Goal: Information Seeking & Learning: Learn about a topic

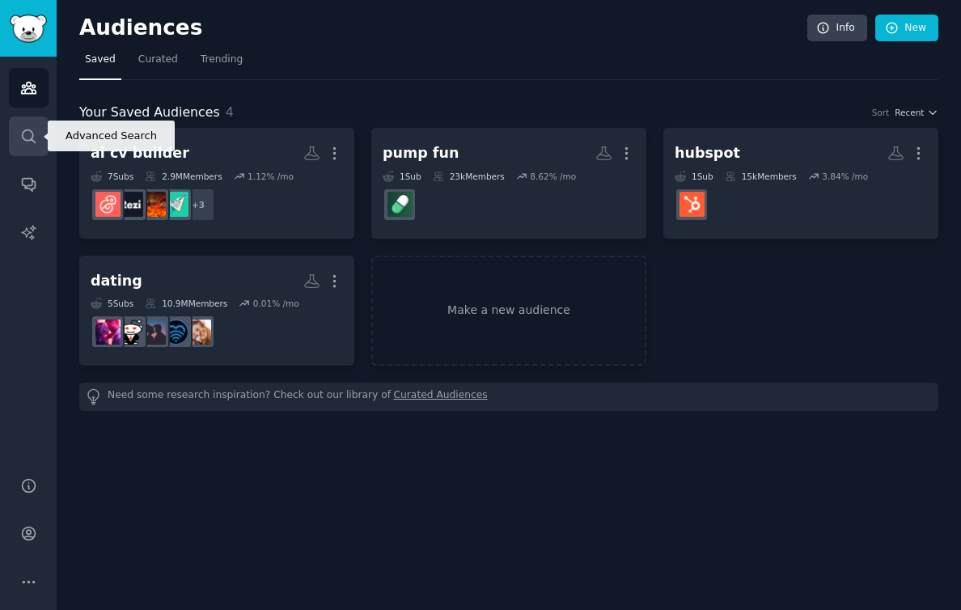
click at [27, 143] on icon "Sidebar" at bounding box center [28, 136] width 17 height 17
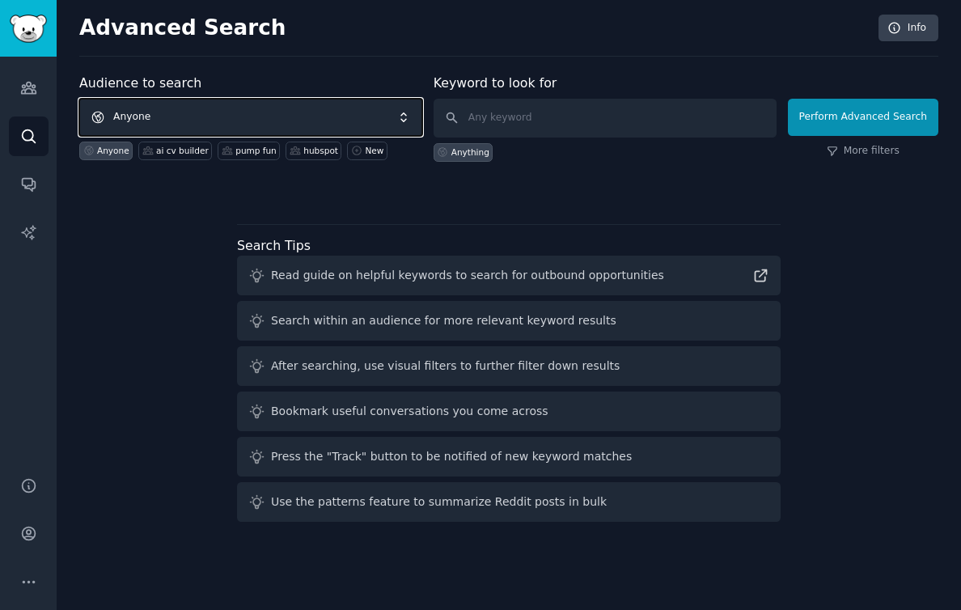
click at [281, 114] on span "Anyone" at bounding box center [250, 117] width 343 height 37
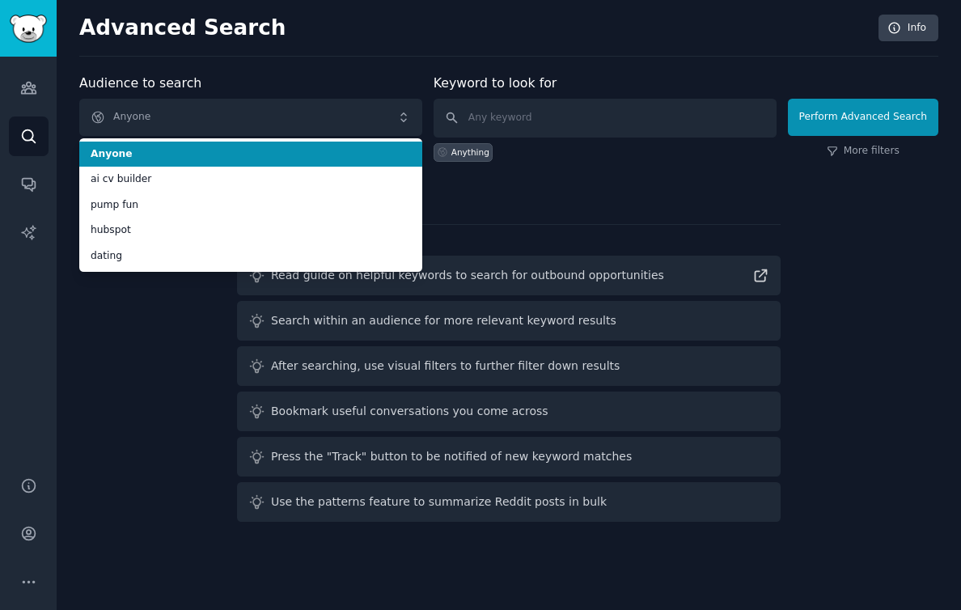
click at [299, 78] on div "Audience to search Anyone Anyone ai cv builder pump fun hubspot dating Anyone a…" at bounding box center [250, 118] width 343 height 88
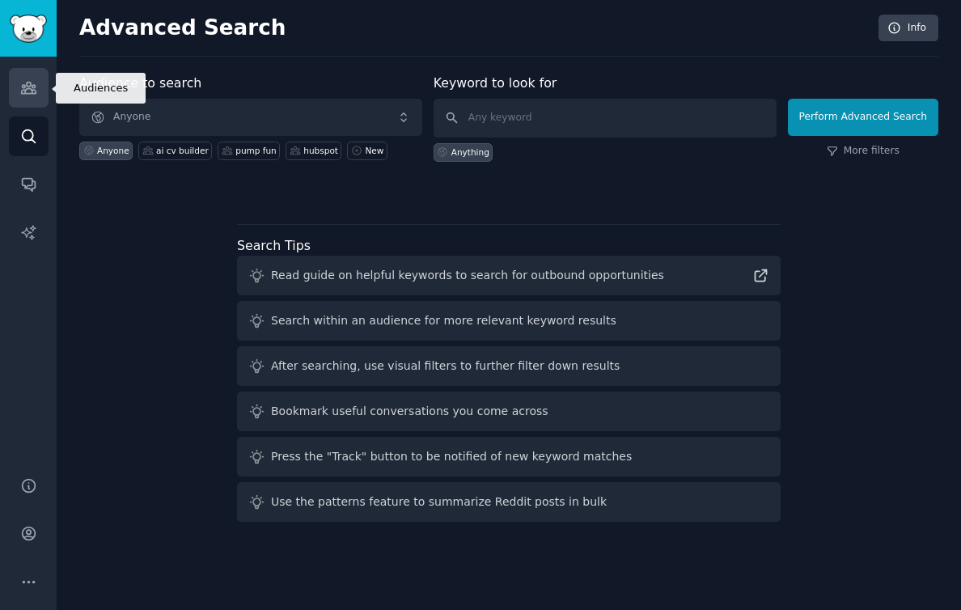
click at [20, 95] on icon "Sidebar" at bounding box center [28, 87] width 17 height 17
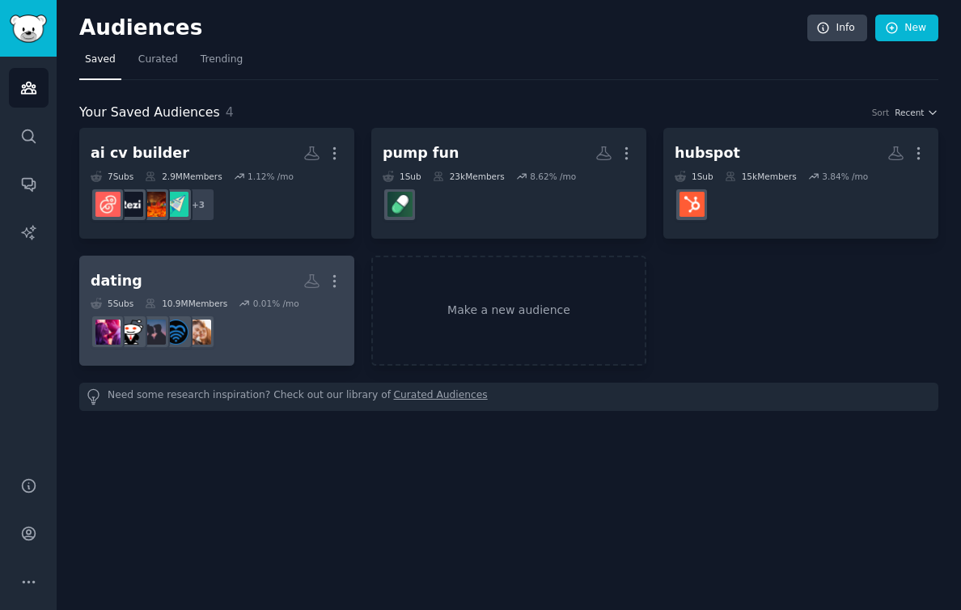
click at [183, 269] on h2 "dating More" at bounding box center [217, 281] width 252 height 28
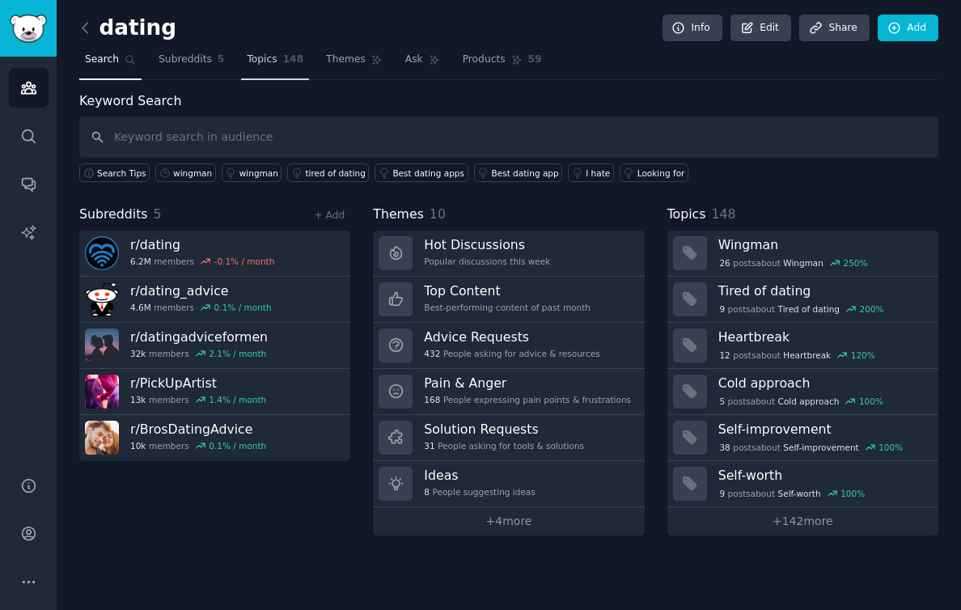
click at [262, 66] on link "Topics 148" at bounding box center [275, 63] width 68 height 33
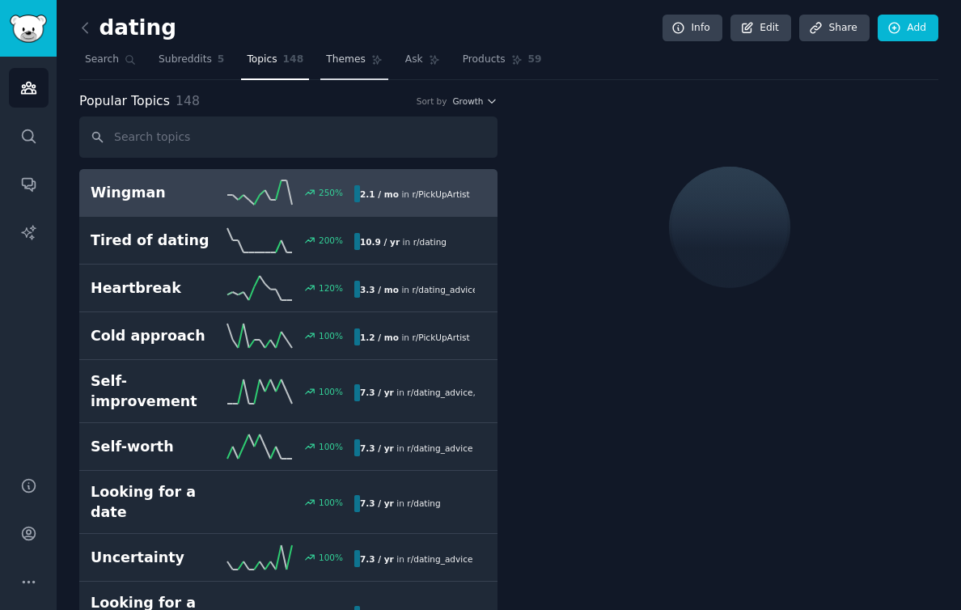
click at [352, 60] on span "Themes" at bounding box center [346, 60] width 40 height 15
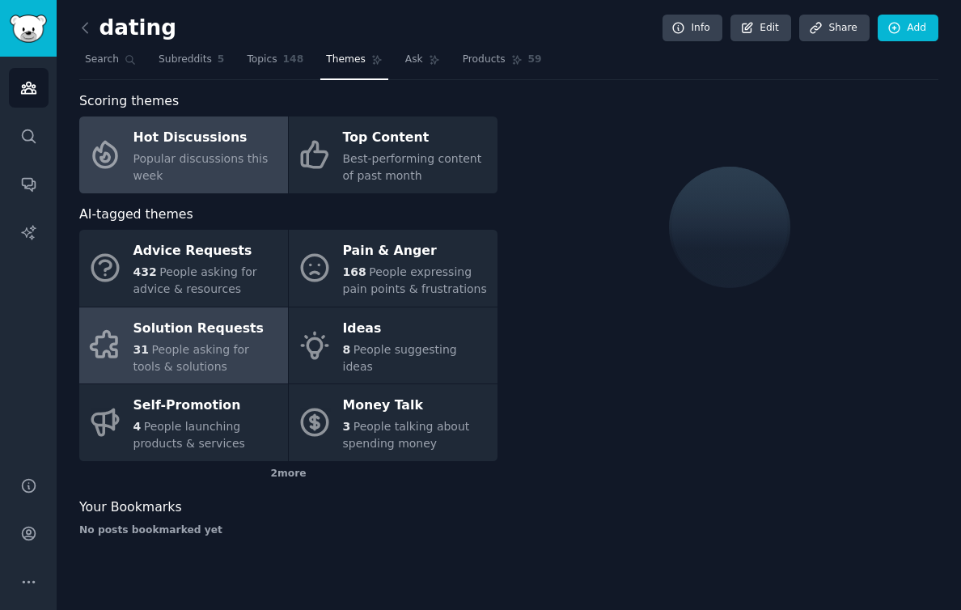
click at [249, 353] on span "People asking for tools & solutions" at bounding box center [191, 358] width 116 height 30
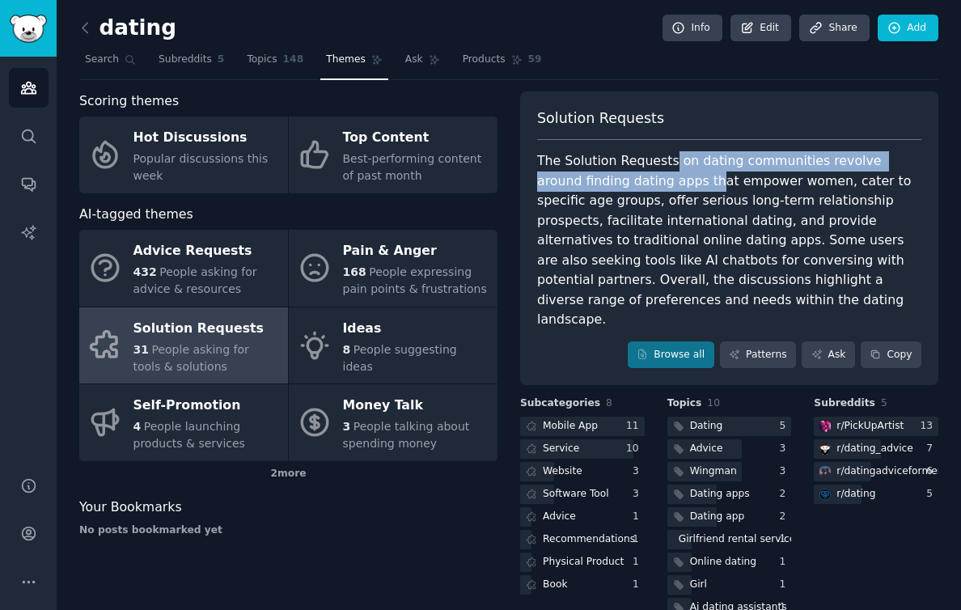
drag, startPoint x: 662, startPoint y: 159, endPoint x: 661, endPoint y: 182, distance: 22.7
click at [661, 182] on div "The Solution Requests on dating communities revolve around finding dating apps …" at bounding box center [729, 240] width 384 height 179
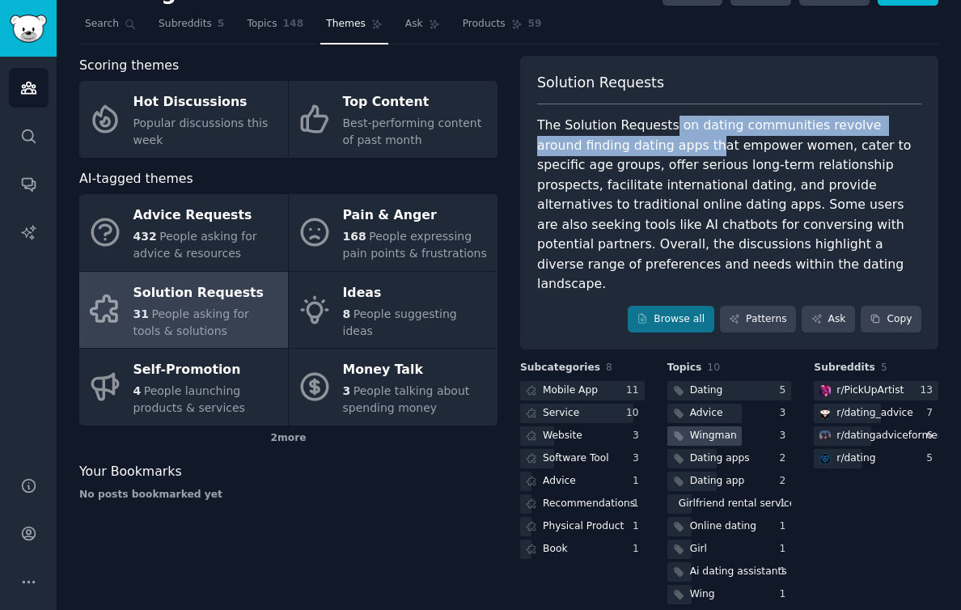
click at [709, 429] on div "Wingman" at bounding box center [713, 436] width 47 height 15
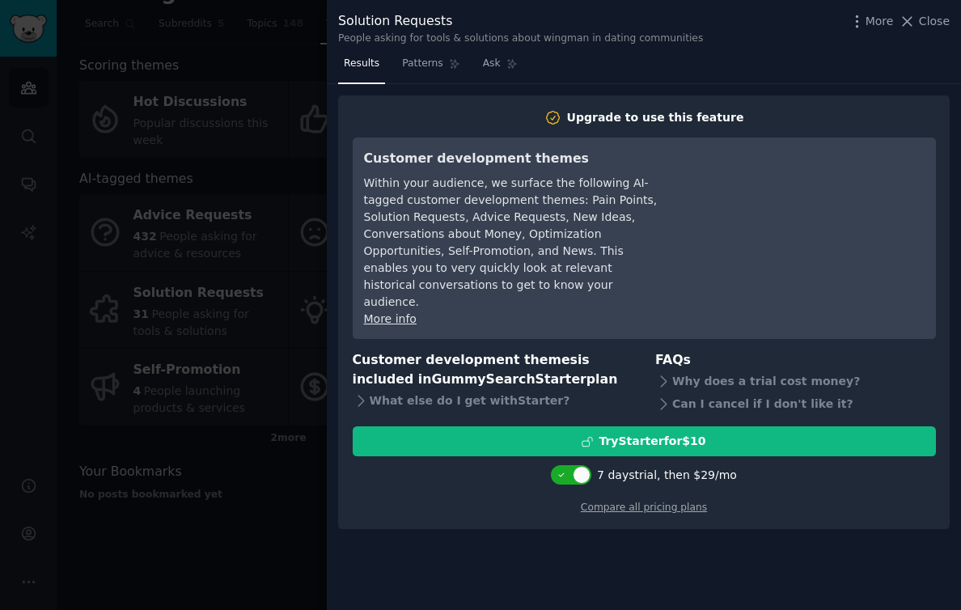
click at [201, 260] on div at bounding box center [480, 305] width 961 height 610
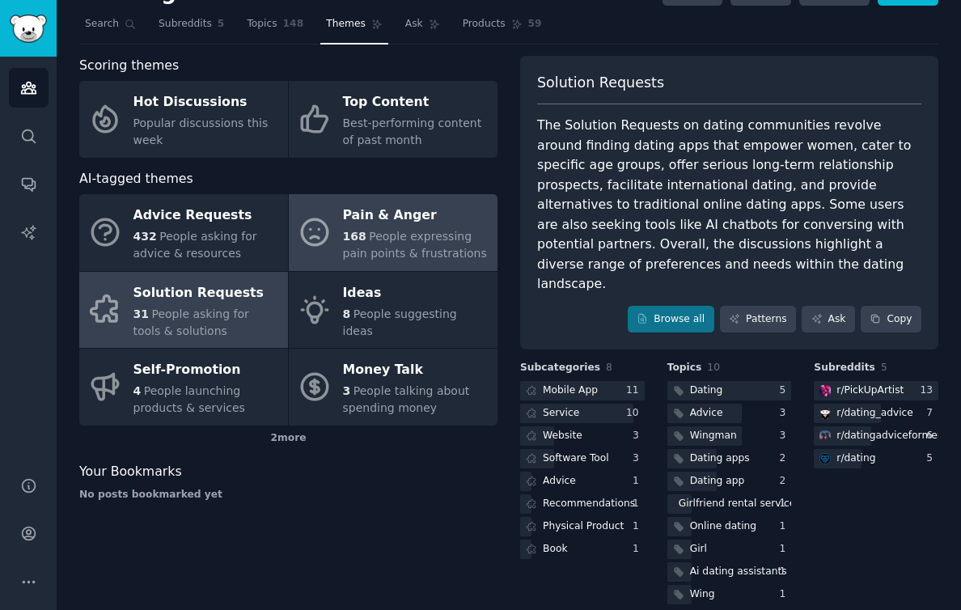
click at [399, 236] on span "People expressing pain points & frustrations" at bounding box center [415, 245] width 144 height 30
